Goal: Task Accomplishment & Management: Complete application form

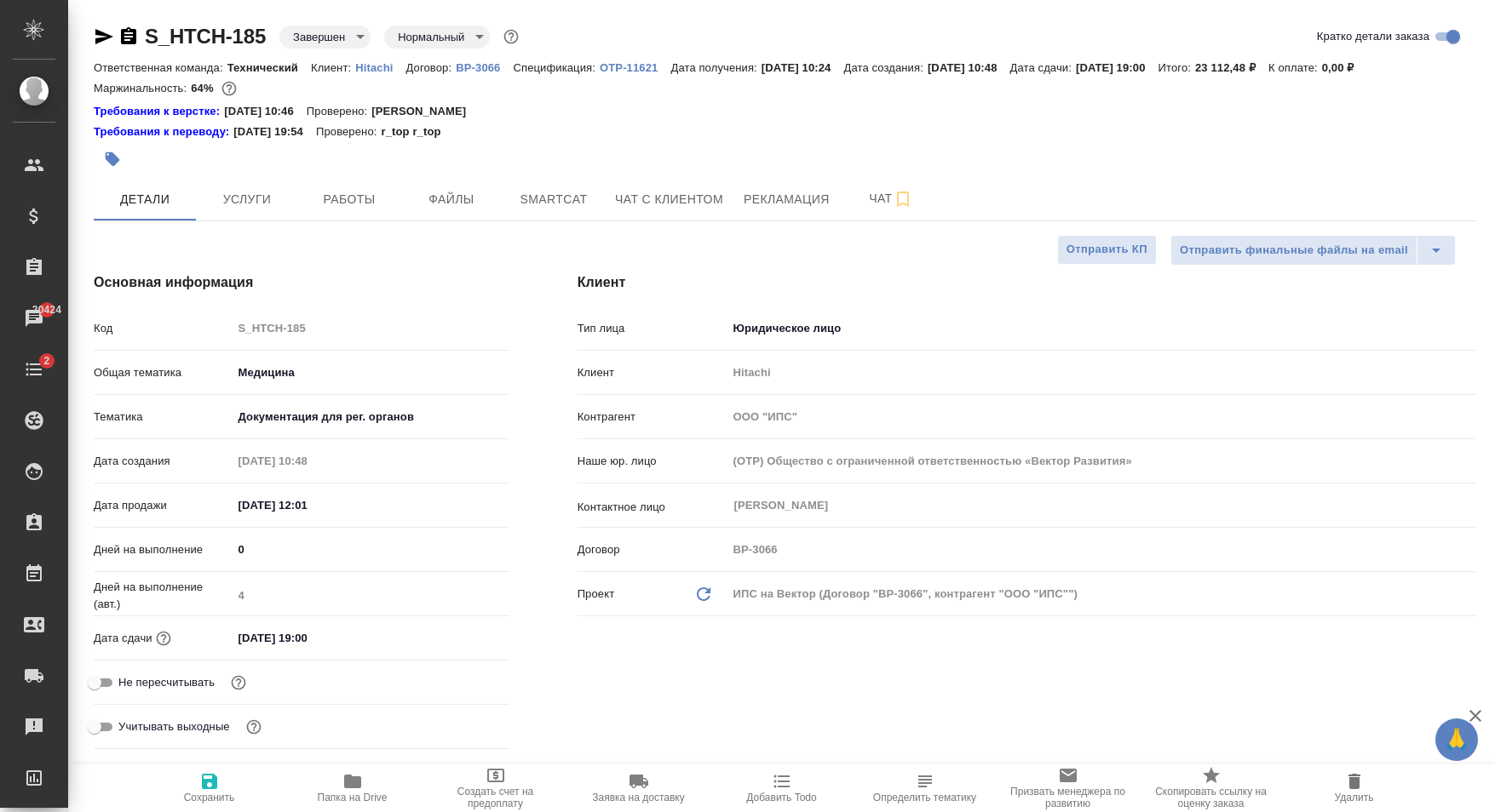
select select "RU"
click at [1009, 144] on div at bounding box center [554, 160] width 922 height 38
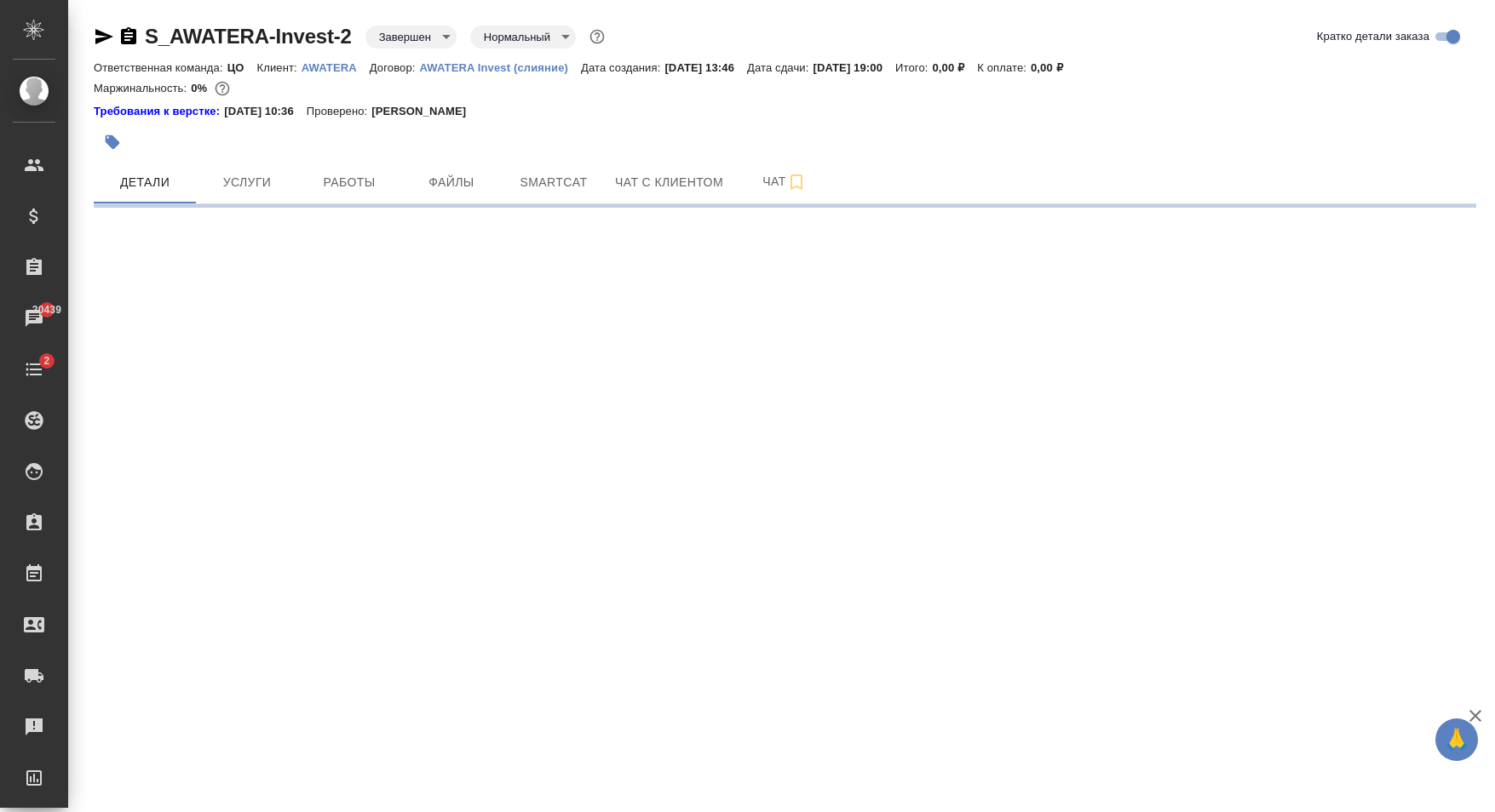
select select "RU"
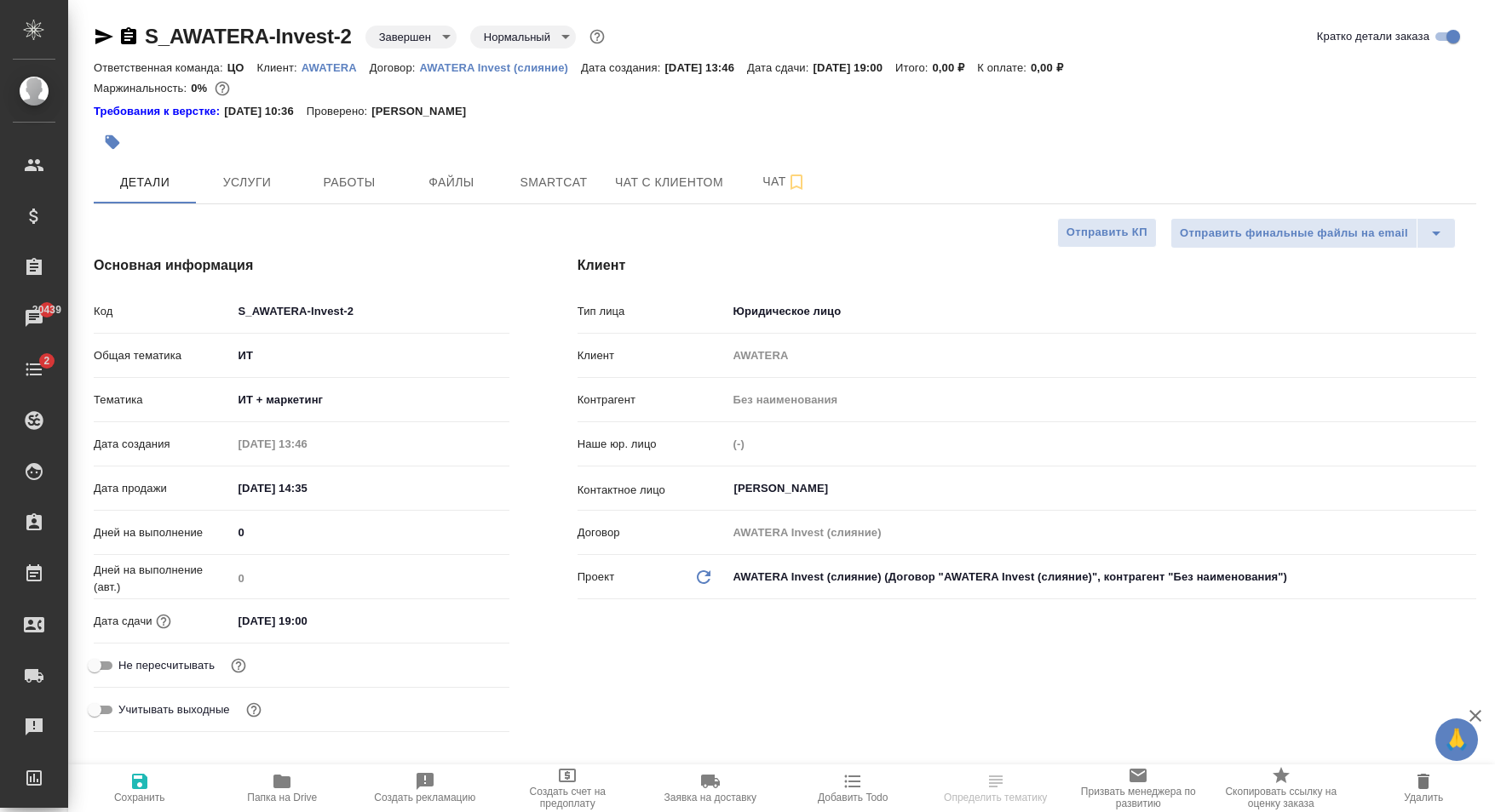
type textarea "x"
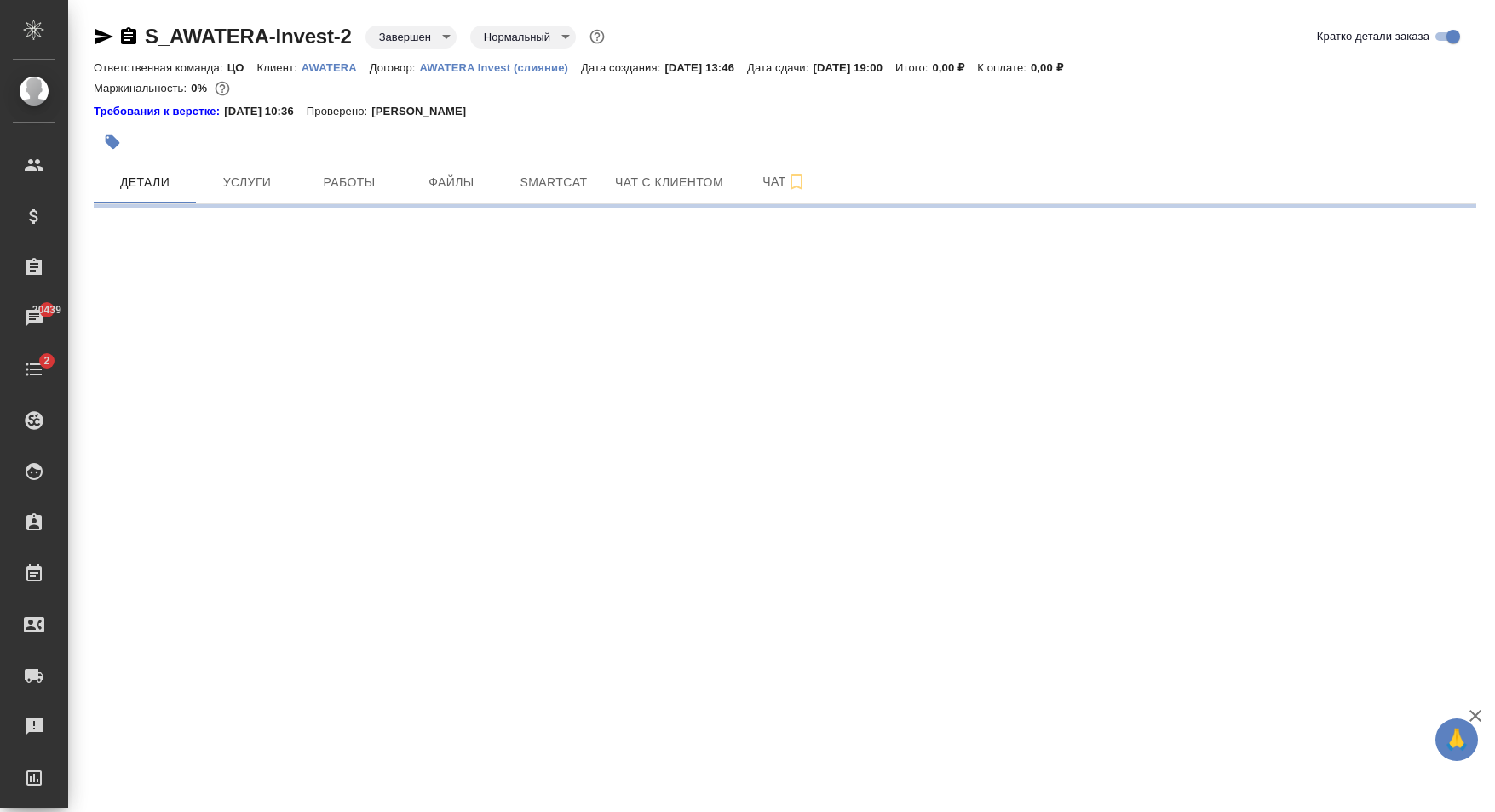
select select "RU"
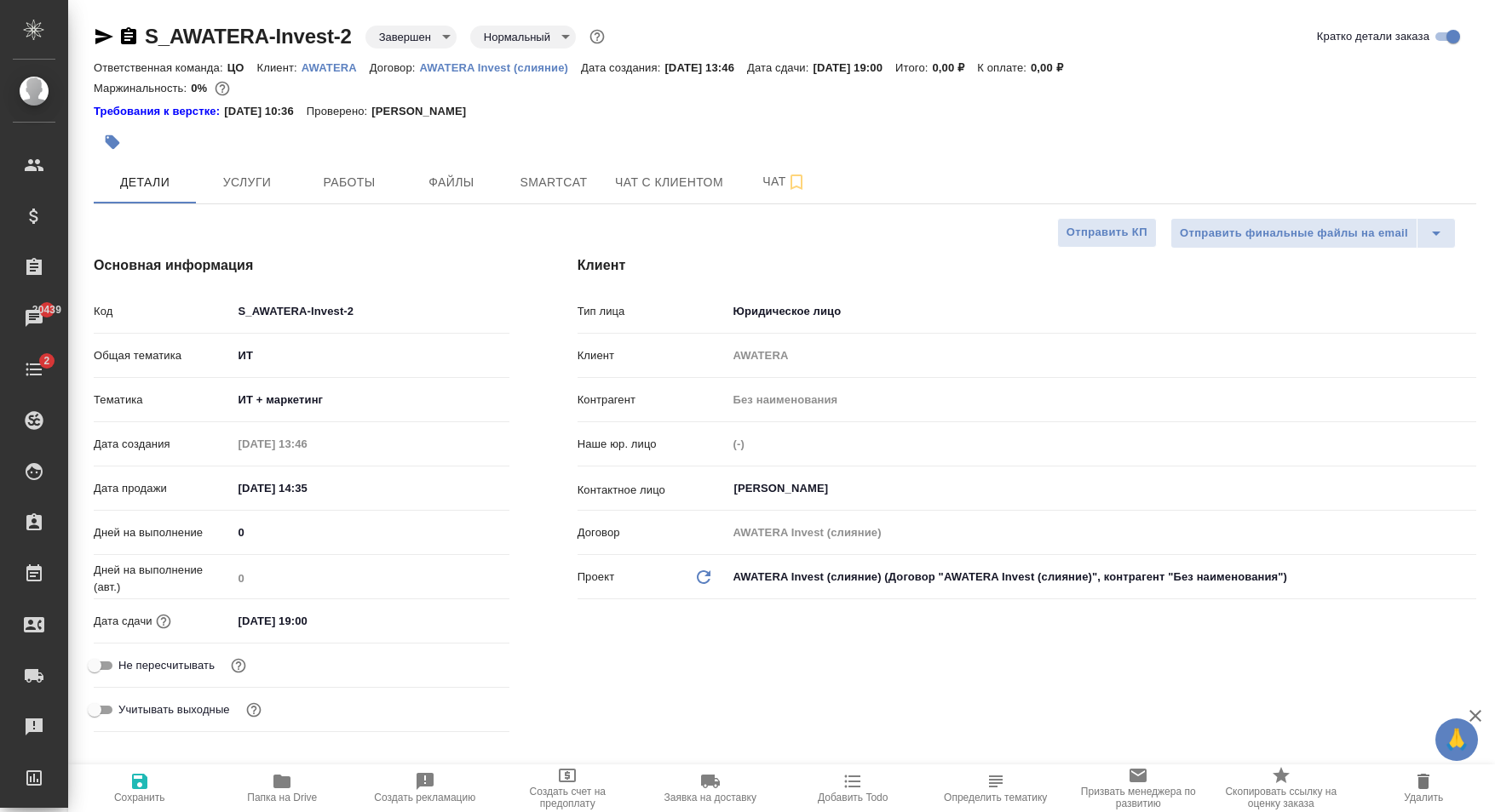
type textarea "x"
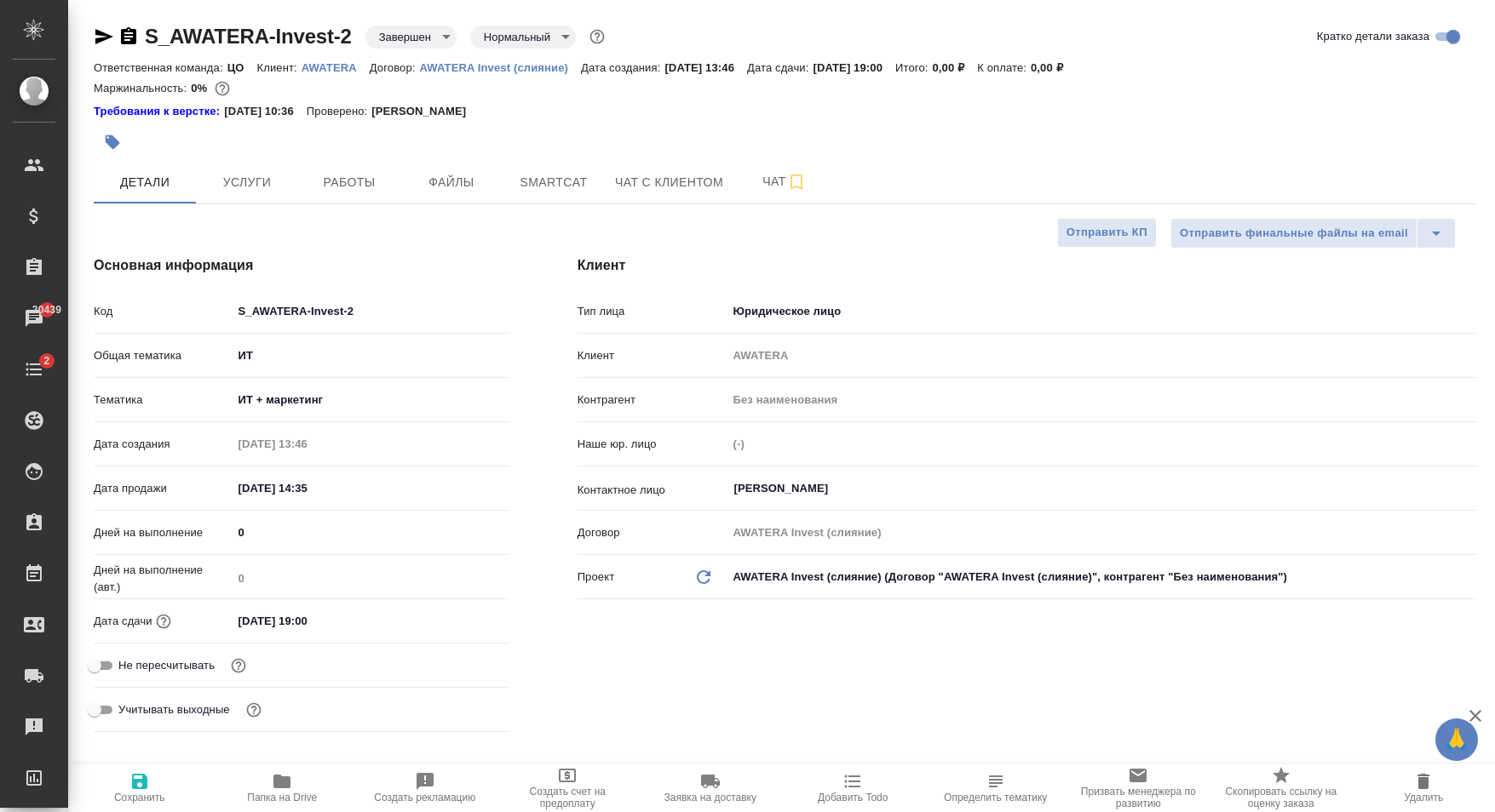
type textarea "x"
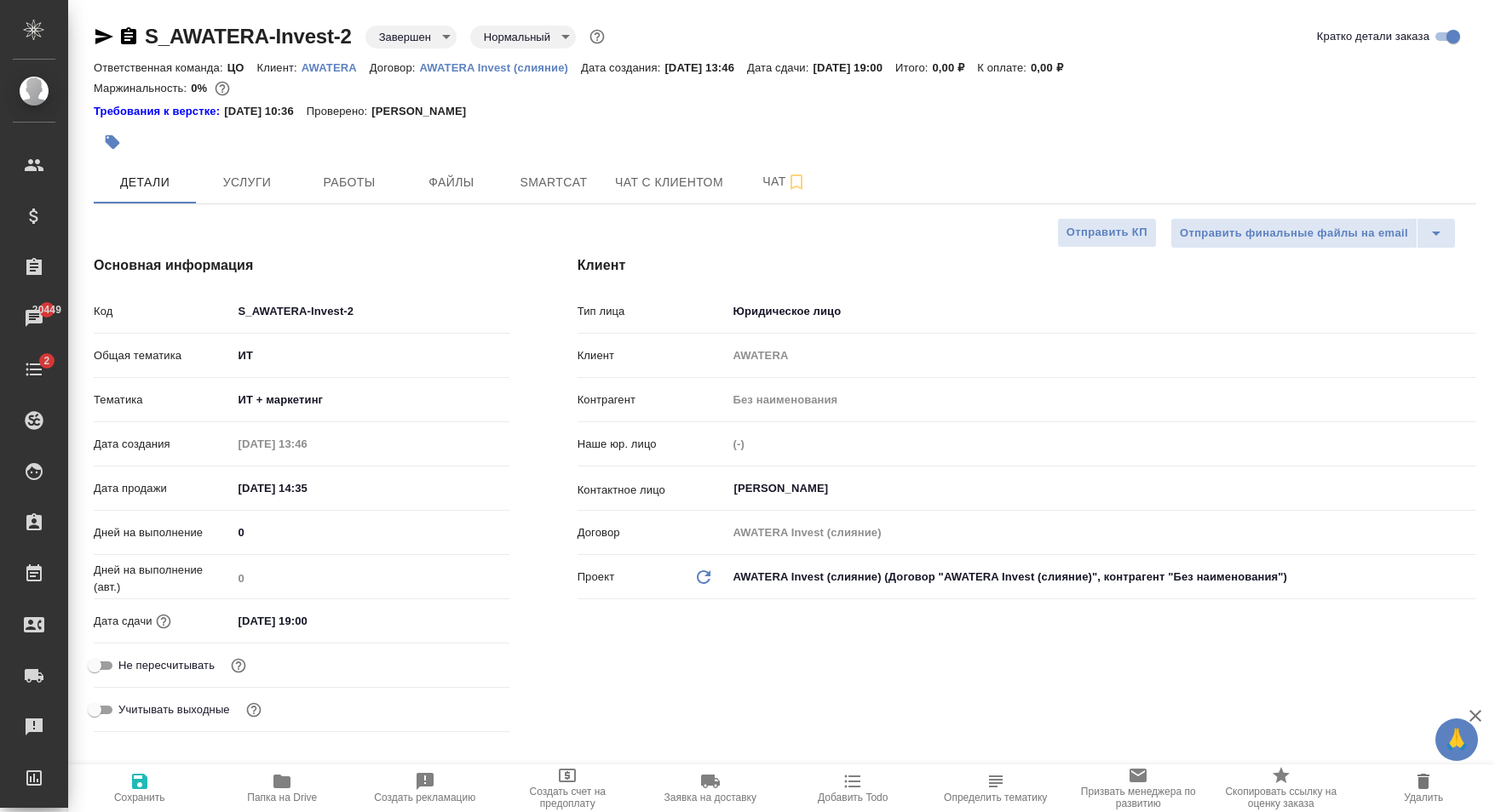
type textarea "x"
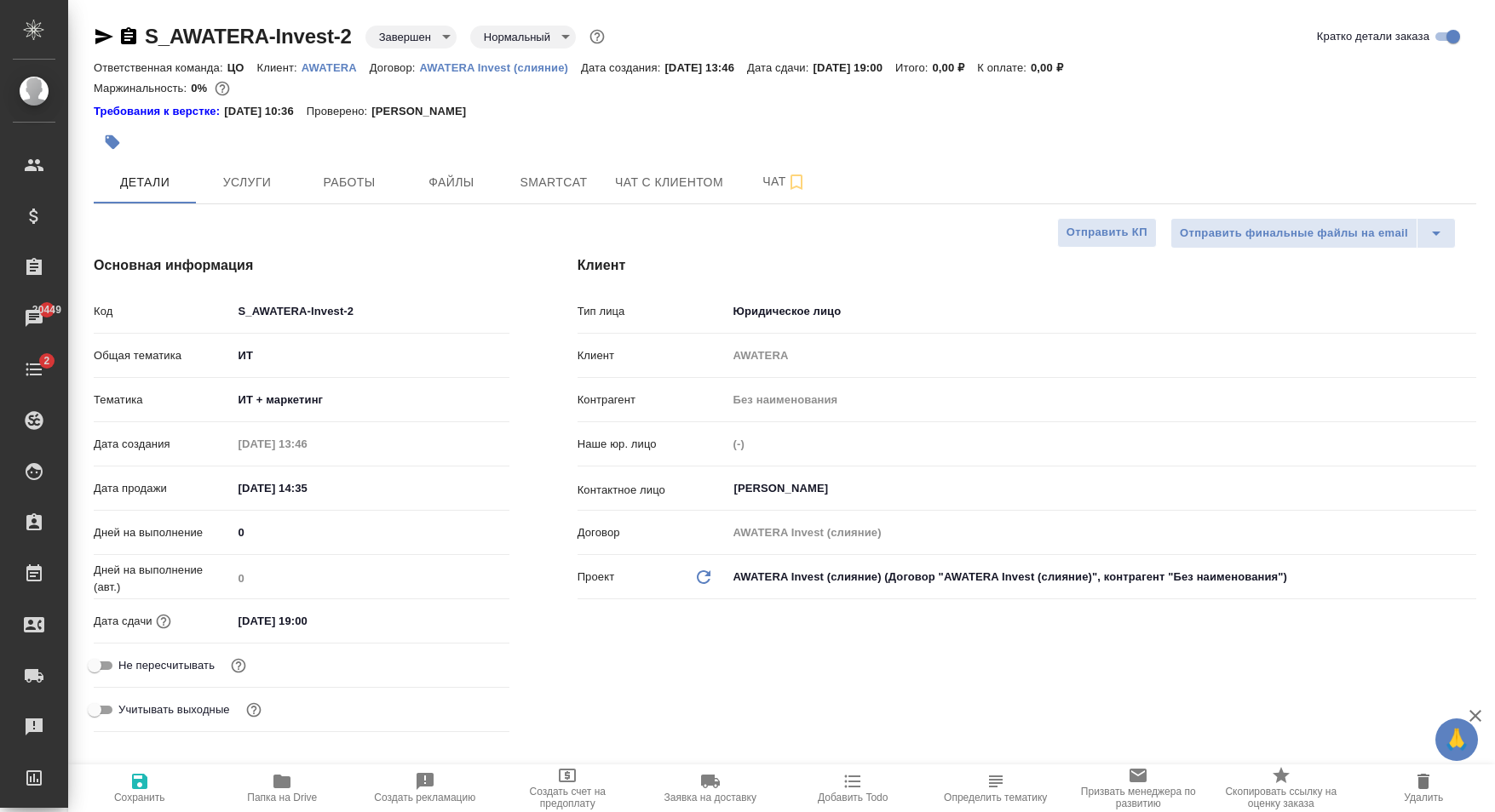
type textarea "x"
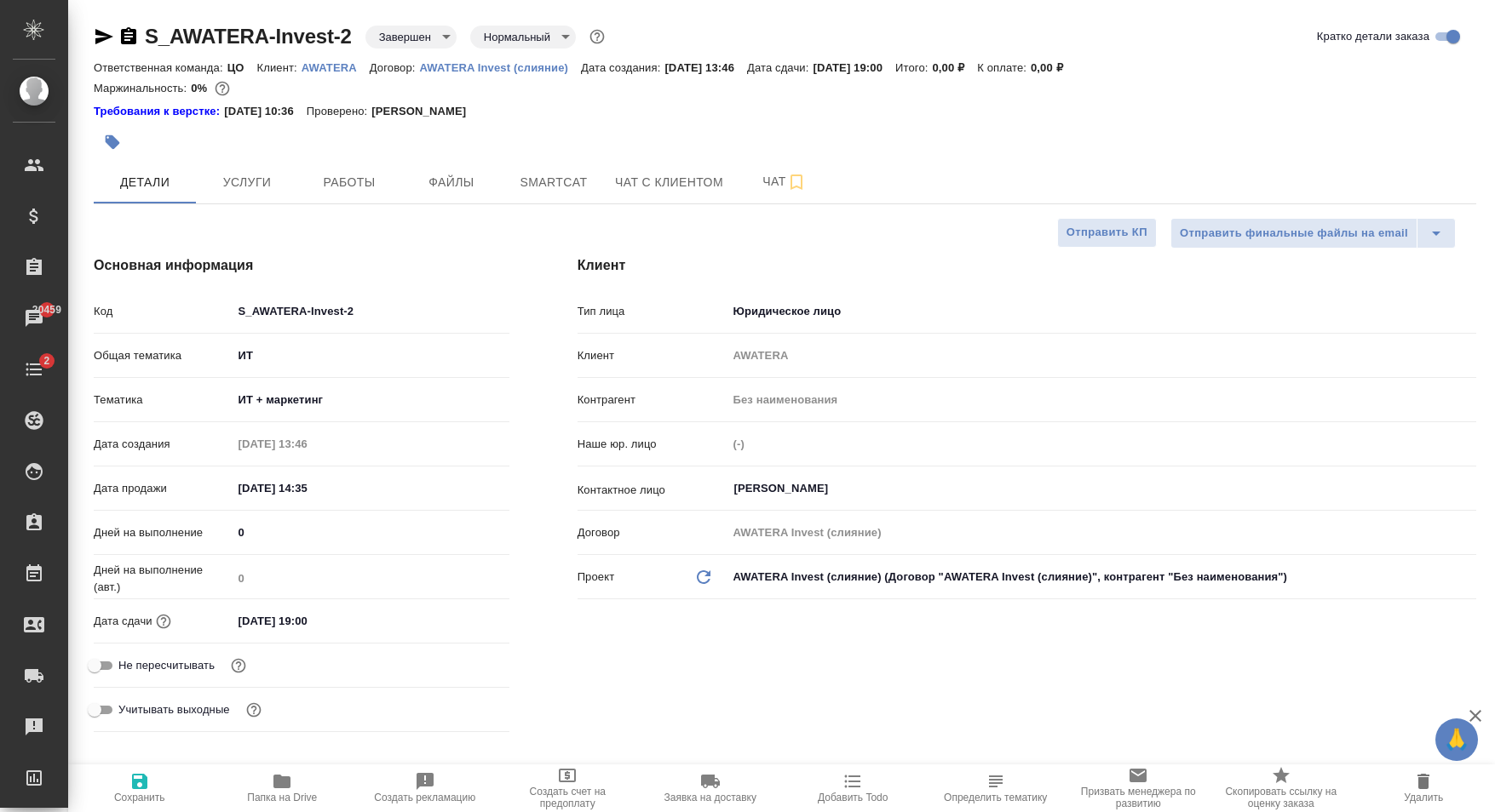
type textarea "x"
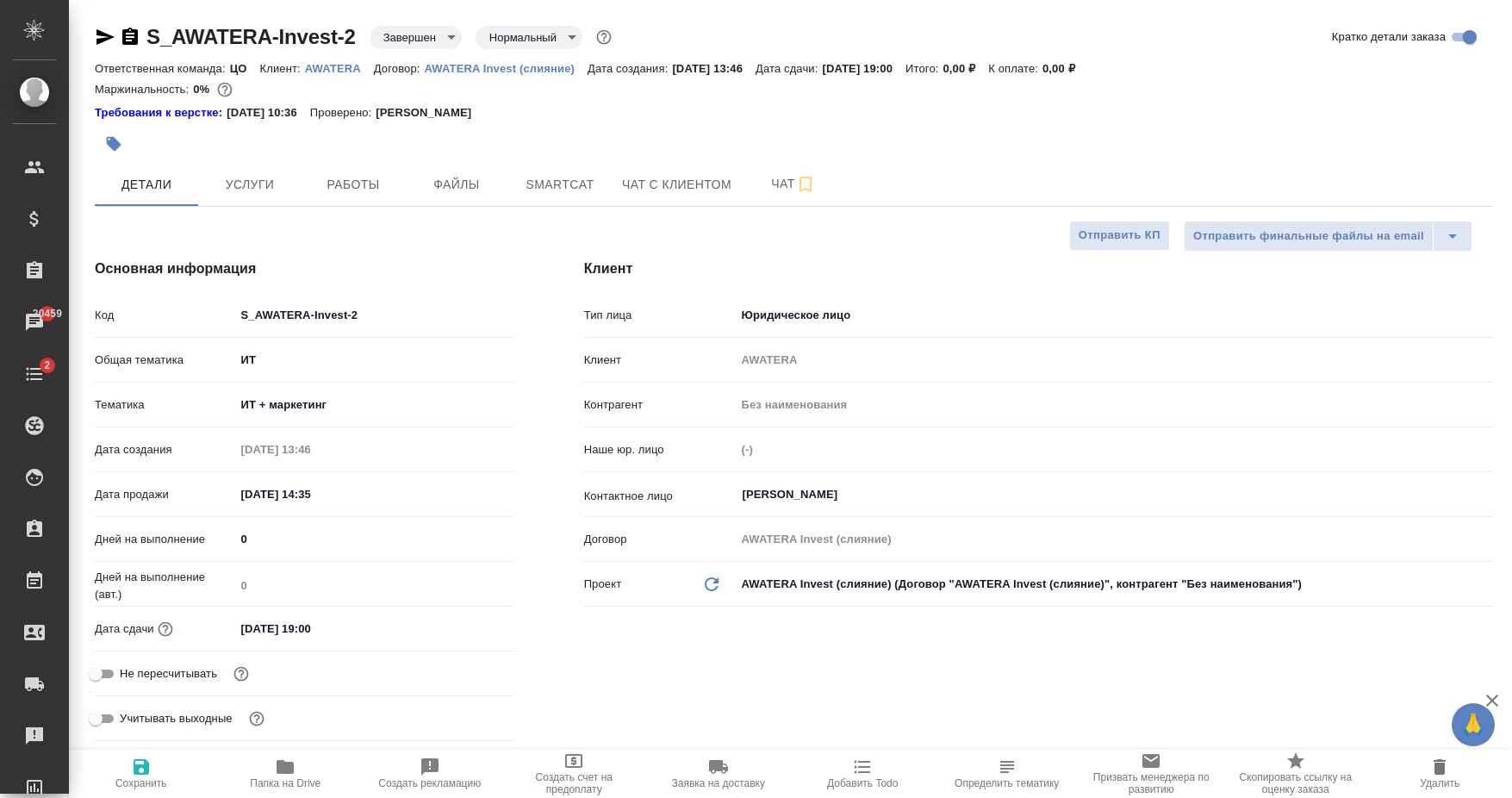
type textarea "x"
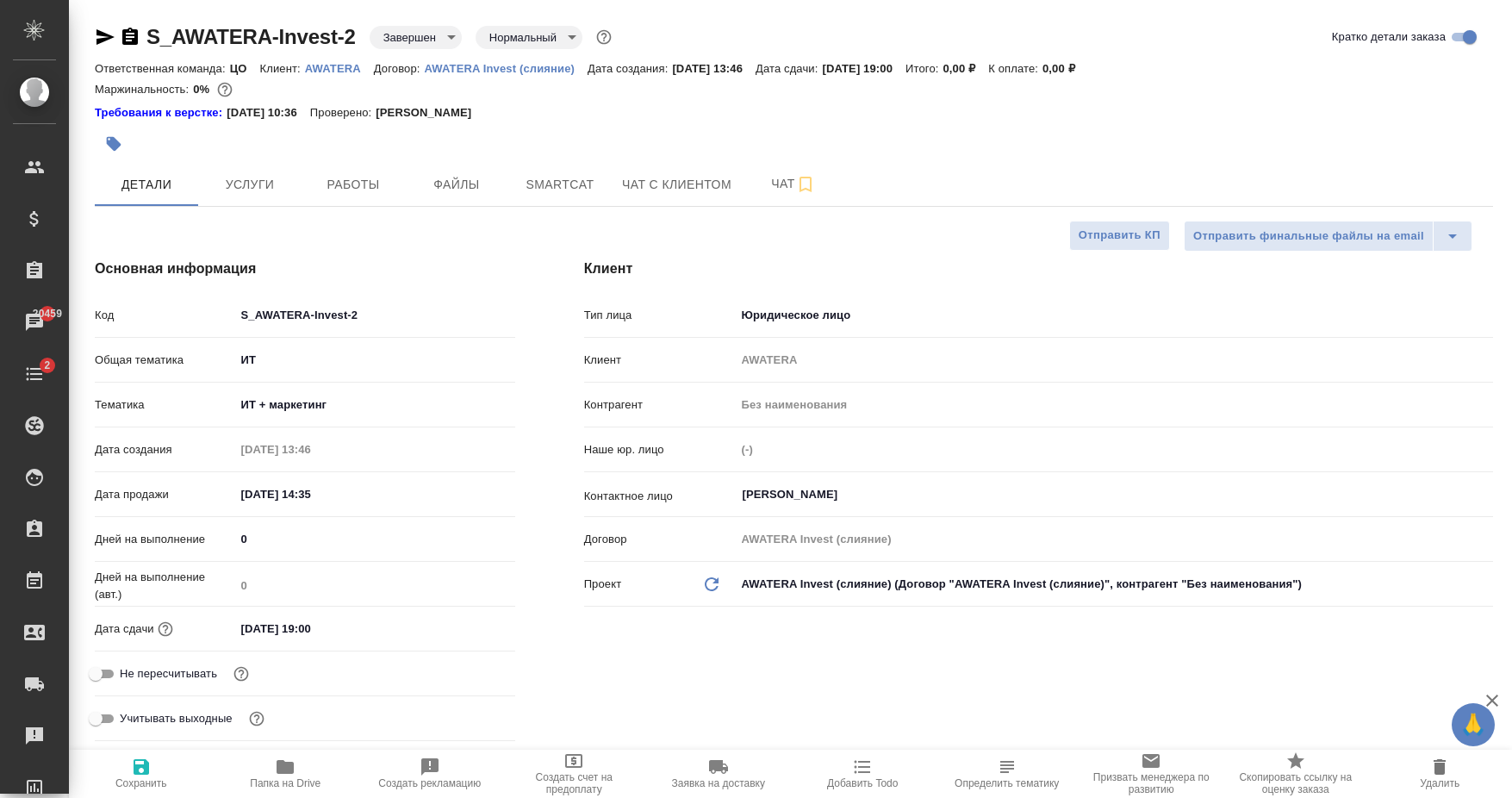
type textarea "x"
